Goal: Information Seeking & Learning: Learn about a topic

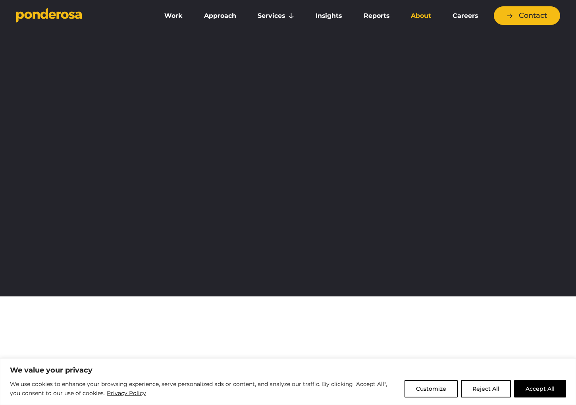
click at [411, 17] on link "About" at bounding box center [420, 16] width 38 height 17
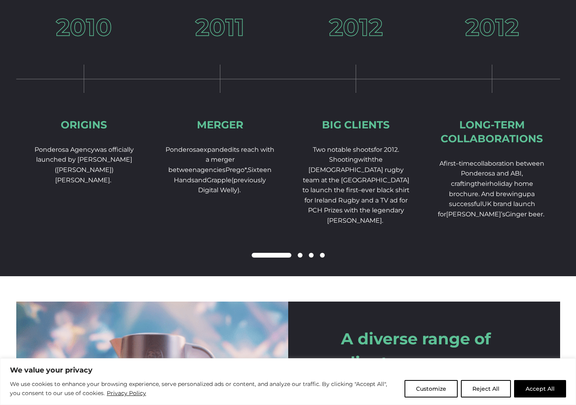
scroll to position [1187, 0]
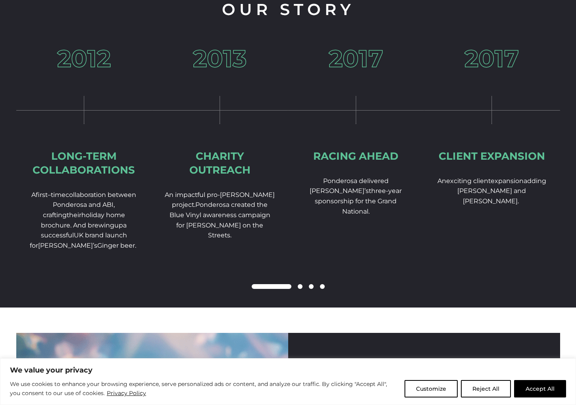
click at [64, 125] on div "2012 Long-term collaborations A first – time collaboration between Ponderosa an…" at bounding box center [84, 174] width 136 height 255
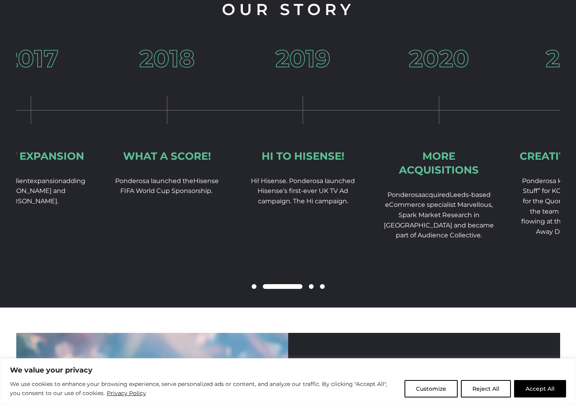
click at [96, 123] on div "2017 Client expansion A n e xciting client expansion adding Russell Hobbs and G…" at bounding box center [31, 152] width 136 height 211
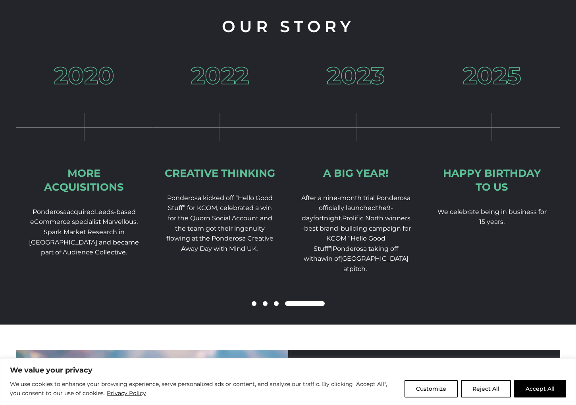
scroll to position [1163, 0]
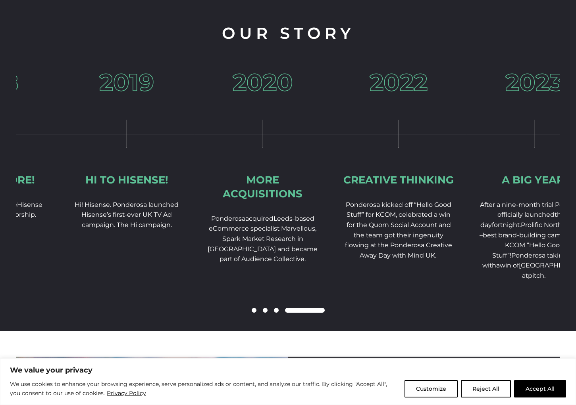
click at [467, 226] on div "2022 Creative thinking Ponderosa kicked off “Hello Good Stuff” for KCOM, celebr…" at bounding box center [398, 199] width 136 height 257
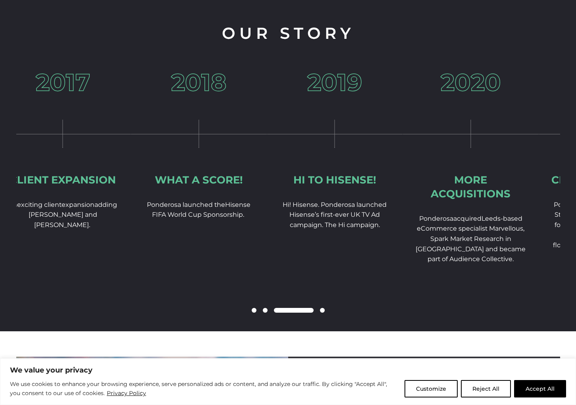
click at [524, 214] on div "2020 More acquisitions Ponderosa acquired Leeds-based eCommerce specialist Marv…" at bounding box center [470, 193] width 136 height 245
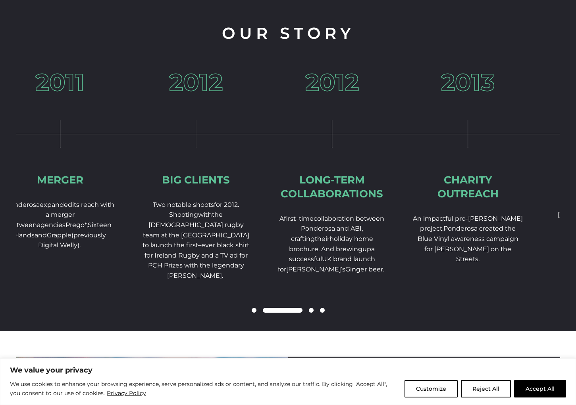
click at [526, 224] on div "2013 Charity Outreach An impactful pro-bono project. Ponderosa created the Blue…" at bounding box center [468, 193] width 136 height 245
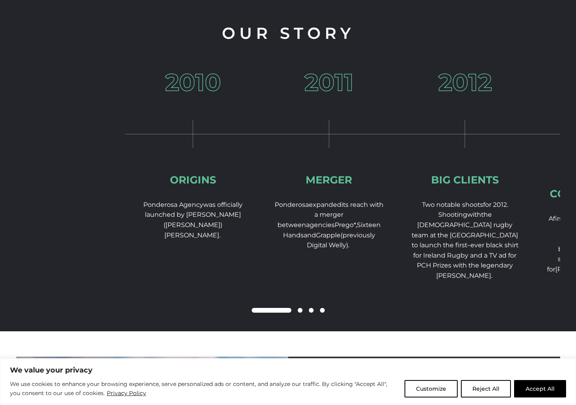
click at [454, 210] on div "2010 Origins Ponderosa Agency was officially launched by Richard (Midge) Midgle…" at bounding box center [396, 201] width 543 height 261
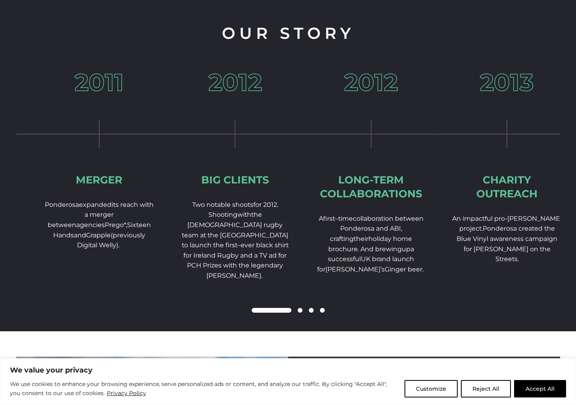
click at [315, 190] on div "Long-term collaborations" at bounding box center [370, 187] width 111 height 28
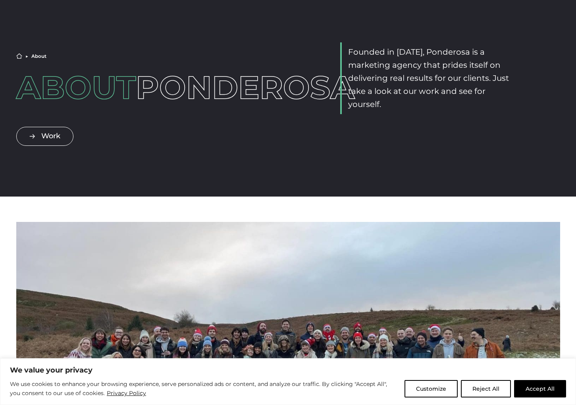
scroll to position [0, 0]
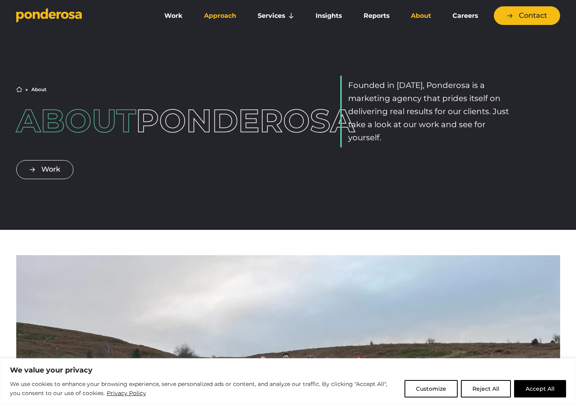
click at [217, 18] on link "Approach" at bounding box center [220, 16] width 50 height 17
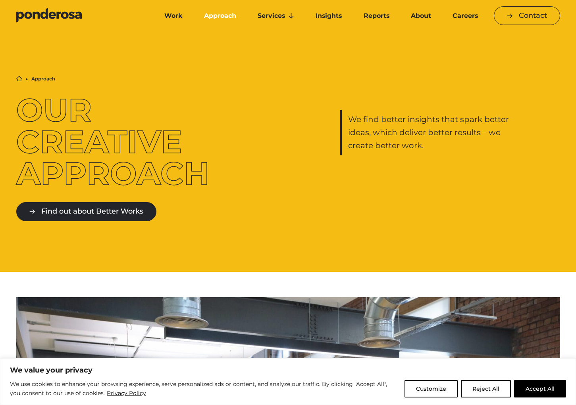
click at [91, 209] on link "Find out about Better Works" at bounding box center [86, 211] width 140 height 19
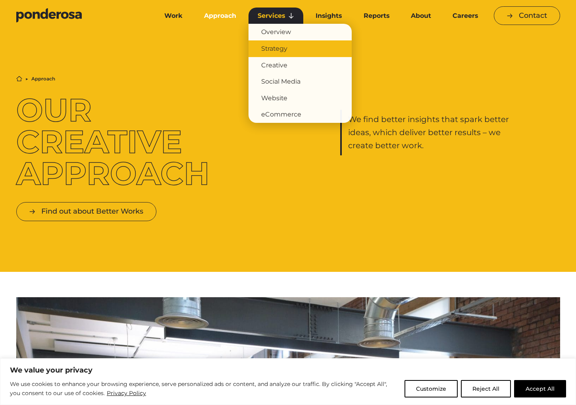
click at [280, 49] on link "Strategy" at bounding box center [299, 48] width 103 height 17
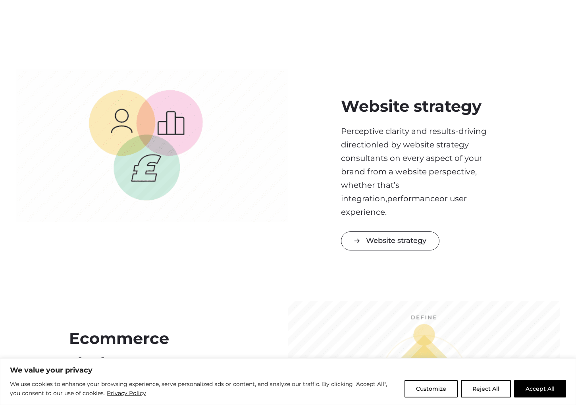
scroll to position [1309, 0]
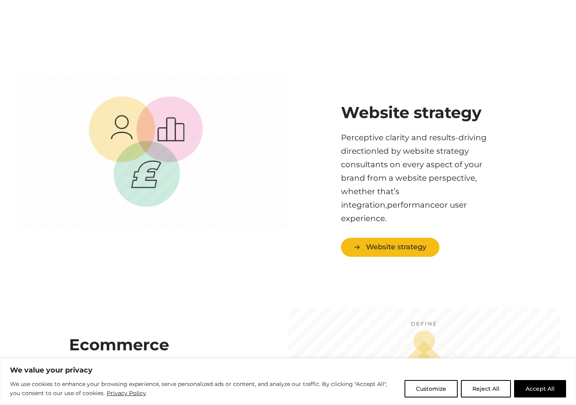
click at [386, 238] on link "Website strategy" at bounding box center [390, 247] width 98 height 19
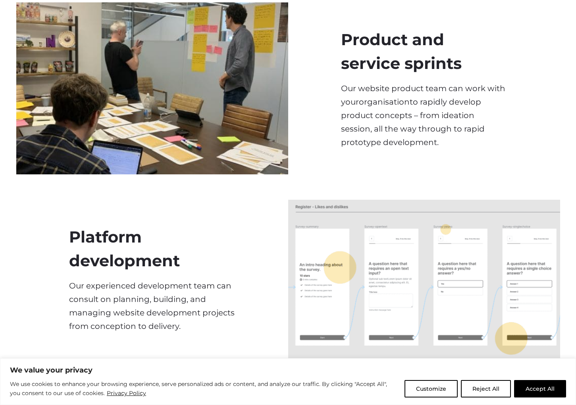
scroll to position [703, 0]
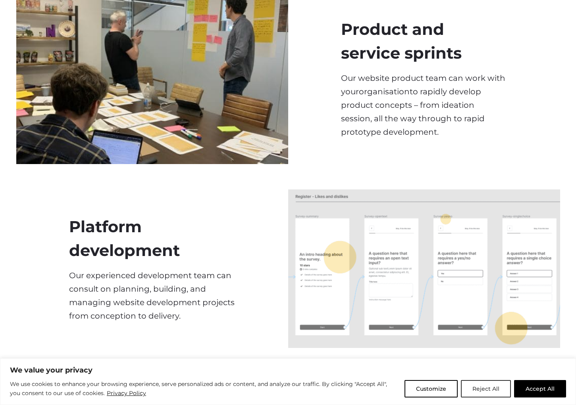
click at [492, 391] on button "Reject All" at bounding box center [486, 388] width 50 height 17
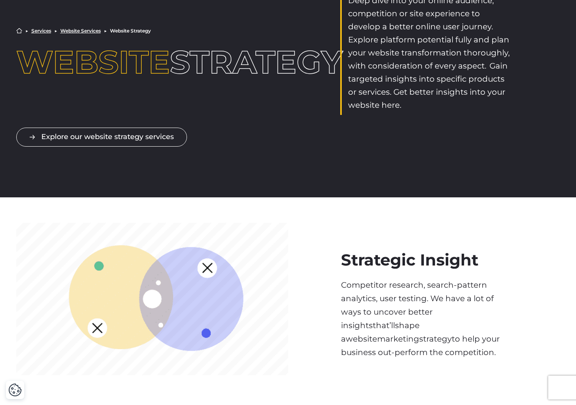
scroll to position [0, 0]
